Goal: Transaction & Acquisition: Purchase product/service

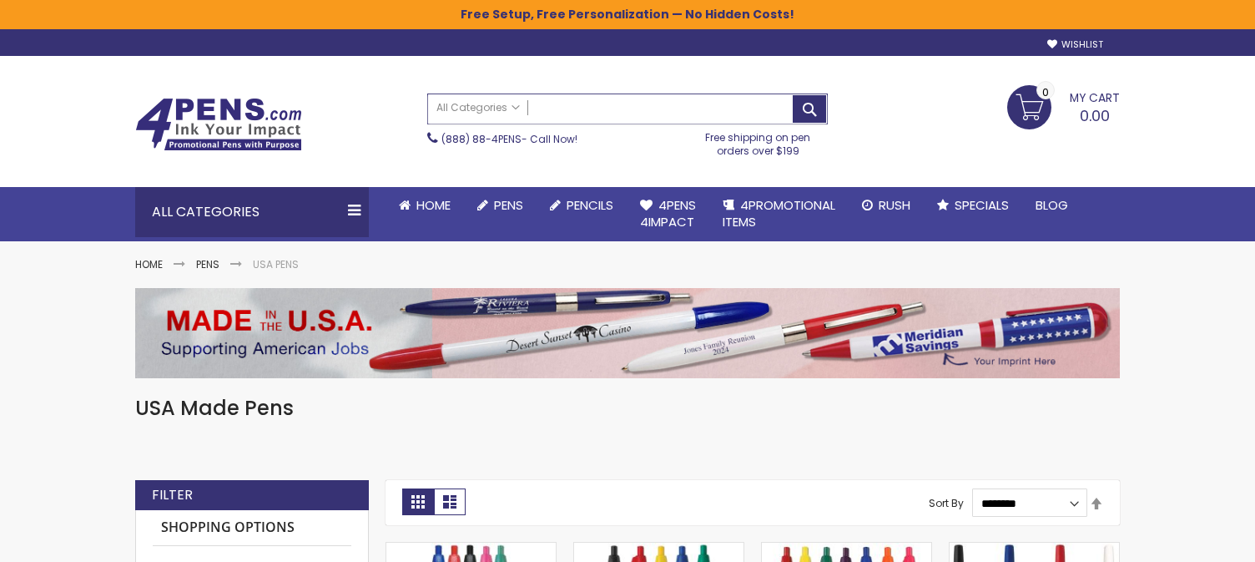
click at [692, 103] on input "Search" at bounding box center [627, 108] width 399 height 29
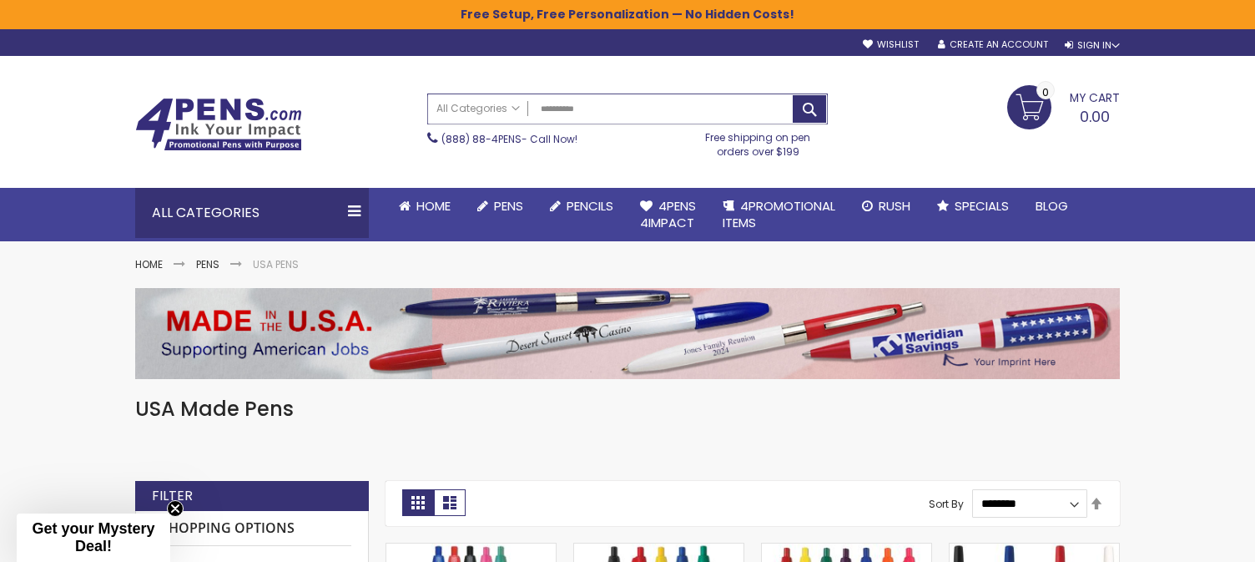
type input "**********"
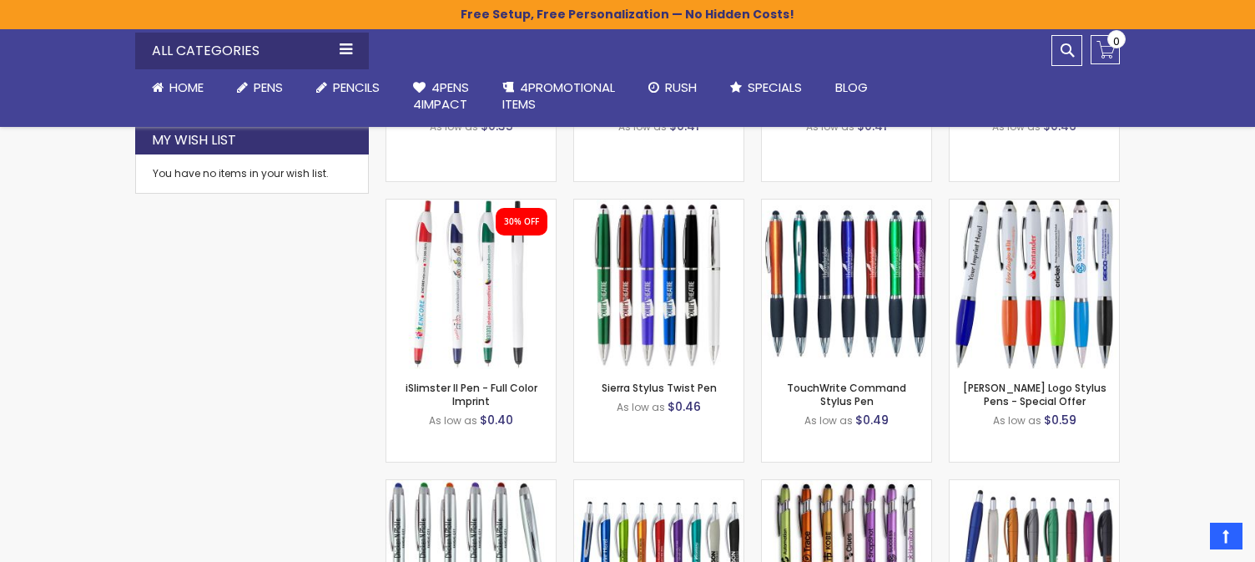
click at [220, 326] on div "Close dialog Sign up to get your Mystery Discount ! Name Email Send Me the Deal…" at bounding box center [627, 281] width 1255 height 562
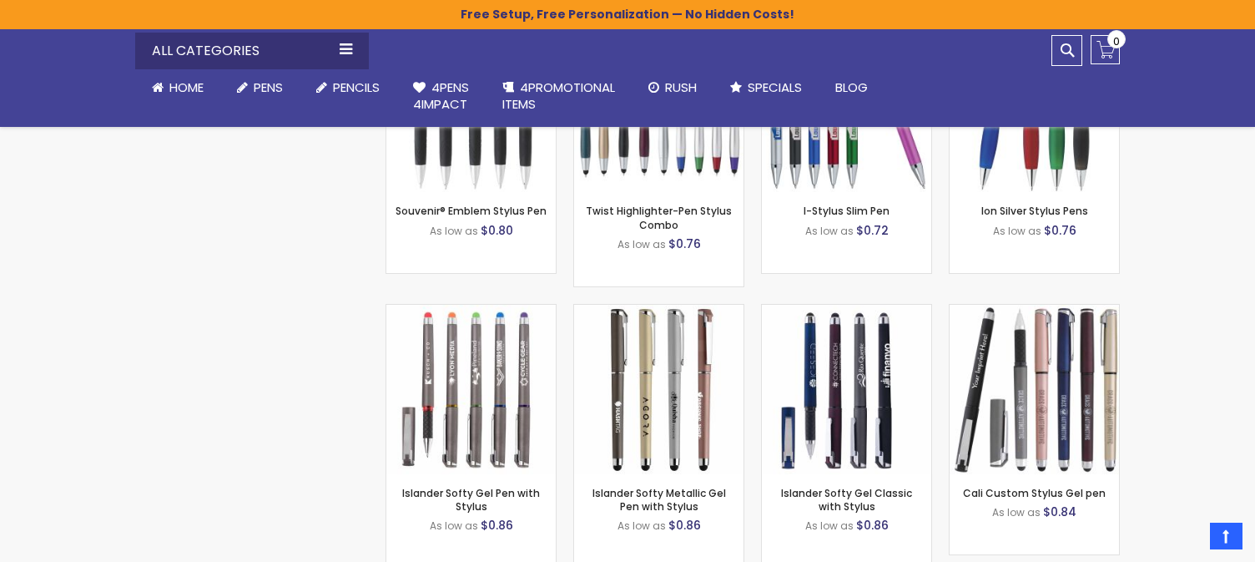
scroll to position [2810, 0]
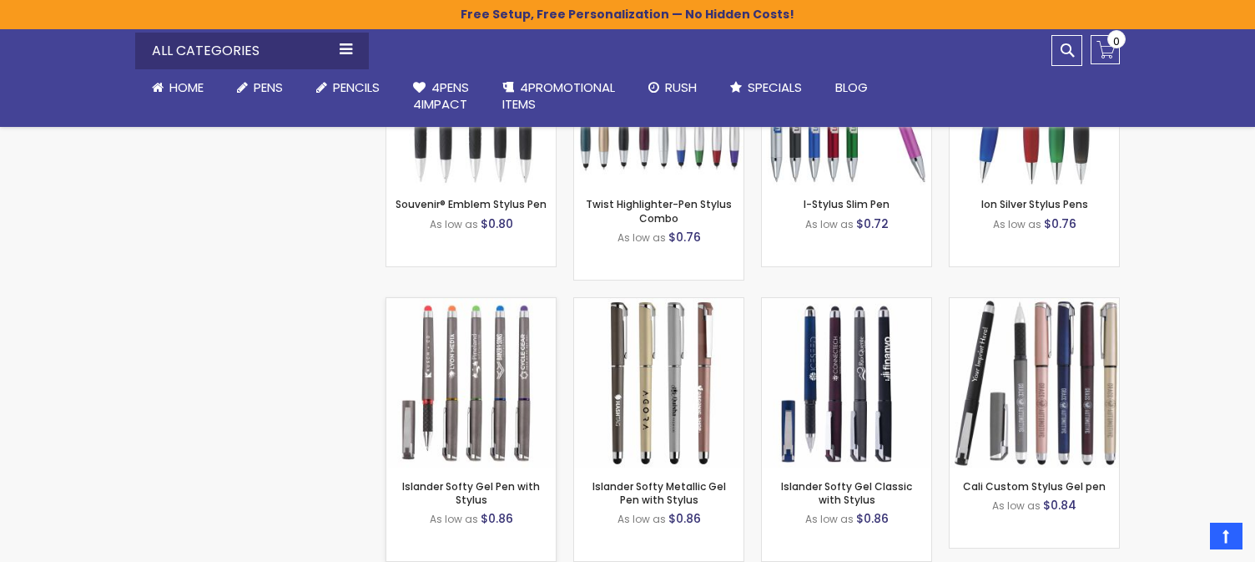
click at [455, 364] on img at bounding box center [470, 382] width 169 height 169
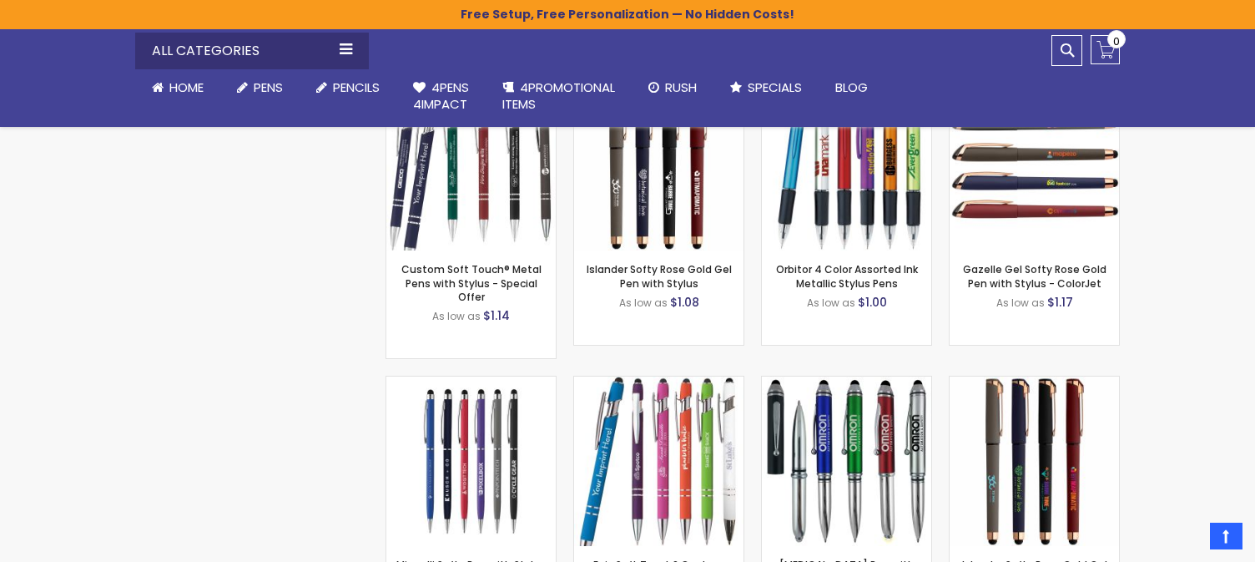
scroll to position [3883, 0]
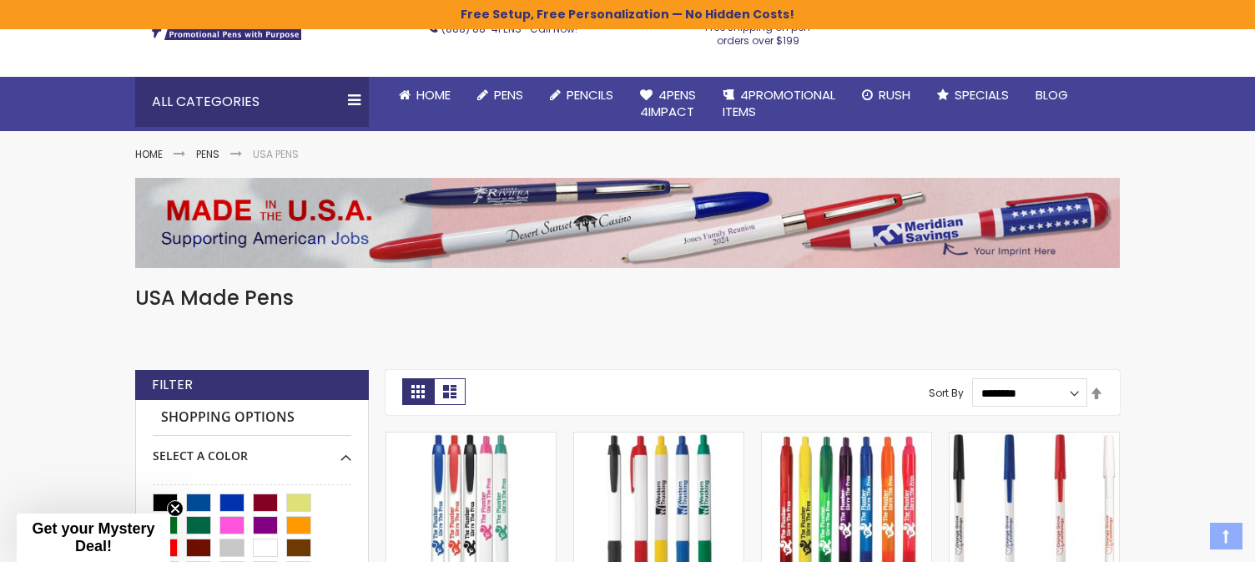
scroll to position [111, 0]
